Goal: Task Accomplishment & Management: Manage account settings

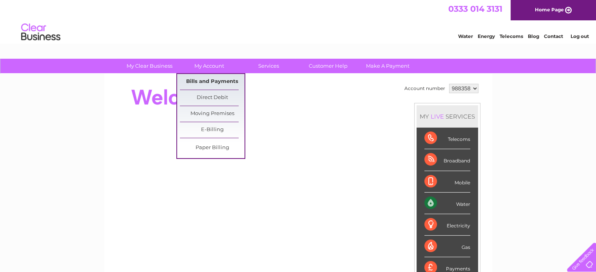
click at [202, 81] on link "Bills and Payments" at bounding box center [212, 82] width 65 height 16
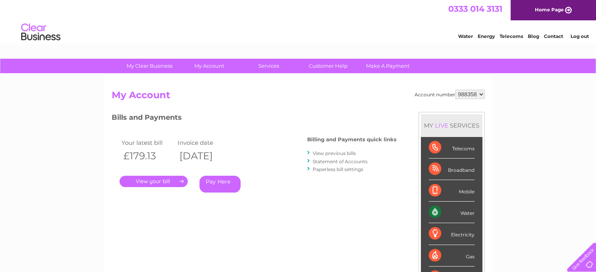
click at [160, 179] on link "." at bounding box center [153, 181] width 68 height 11
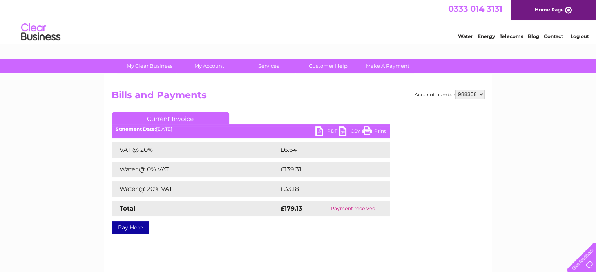
click at [378, 130] on link "Print" at bounding box center [374, 132] width 24 height 11
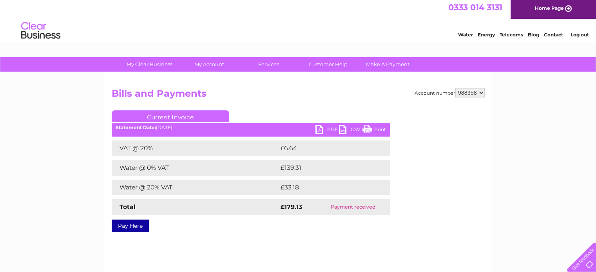
scroll to position [0, 0]
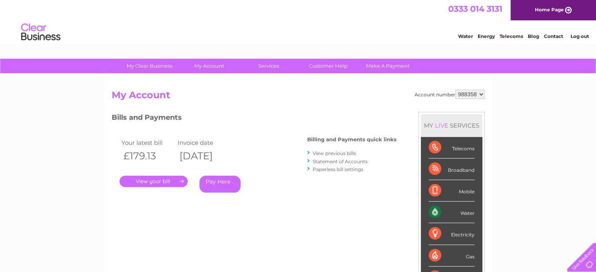
click at [333, 153] on link "View previous bills" at bounding box center [334, 153] width 43 height 6
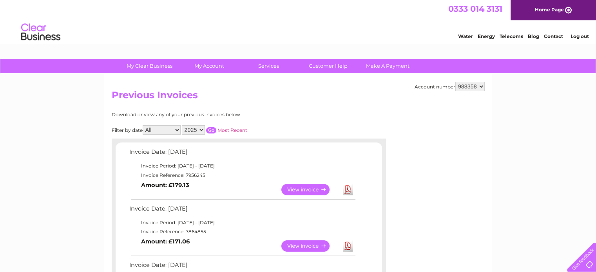
click at [301, 246] on link "View" at bounding box center [310, 246] width 58 height 11
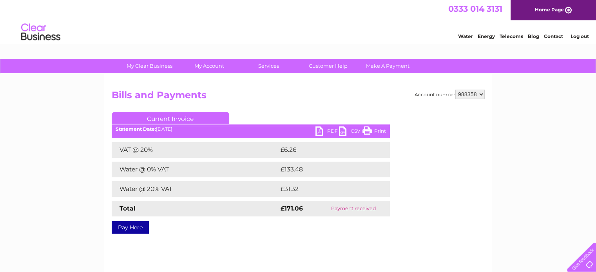
click at [379, 130] on link "Print" at bounding box center [374, 132] width 24 height 11
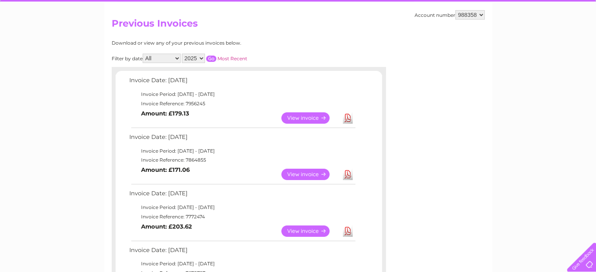
scroll to position [72, 0]
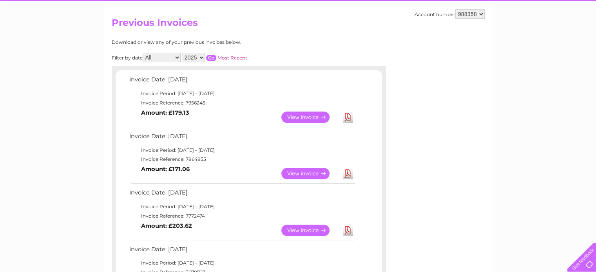
click at [295, 229] on link "View" at bounding box center [310, 230] width 58 height 11
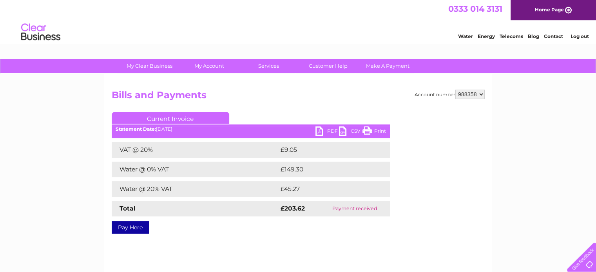
click at [379, 128] on link "Print" at bounding box center [374, 132] width 24 height 11
